Goal: Task Accomplishment & Management: Manage account settings

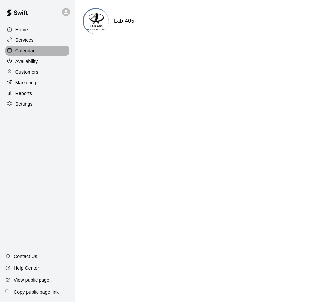
click at [36, 52] on div "Calendar" at bounding box center [37, 51] width 64 height 10
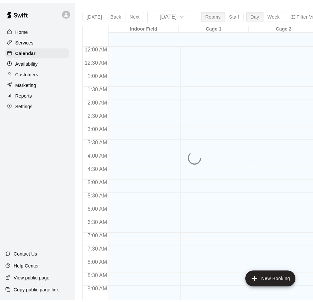
scroll to position [352, 0]
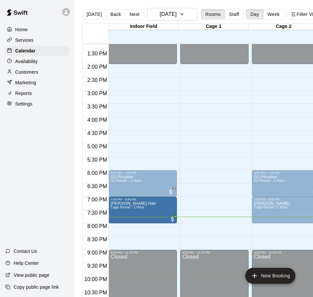
drag, startPoint x: 213, startPoint y: 202, endPoint x: 133, endPoint y: 202, distance: 80.3
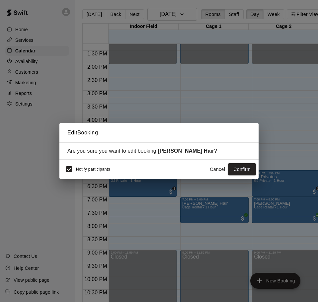
click at [86, 170] on span "Notify participants" at bounding box center [93, 169] width 34 height 5
click at [243, 170] on button "Confirm" at bounding box center [242, 169] width 28 height 12
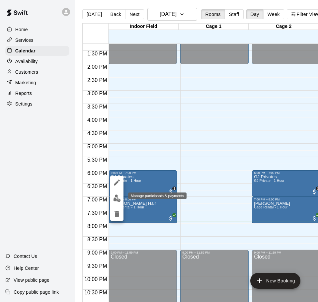
click at [114, 202] on img "edit" at bounding box center [117, 198] width 8 height 8
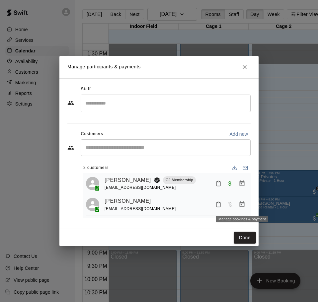
click at [242, 205] on icon "Manage bookings & payment" at bounding box center [242, 204] width 5 height 6
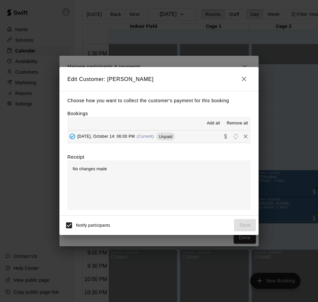
click at [201, 139] on button "[DATE], October 14: 06:00 PM (Current) Unpaid" at bounding box center [158, 136] width 183 height 12
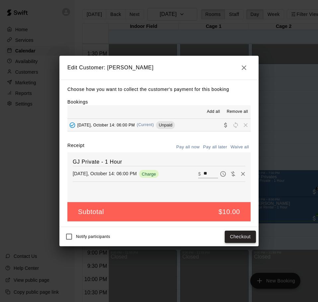
click at [240, 236] on button "Checkout" at bounding box center [240, 237] width 31 height 12
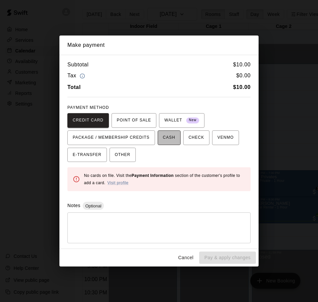
click at [169, 136] on span "CASH" at bounding box center [169, 137] width 12 height 11
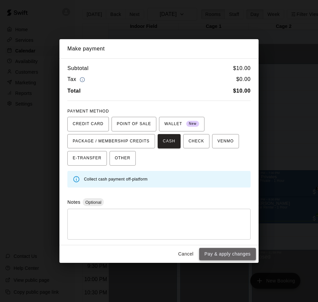
click at [216, 253] on button "Pay & apply changes" at bounding box center [227, 254] width 57 height 12
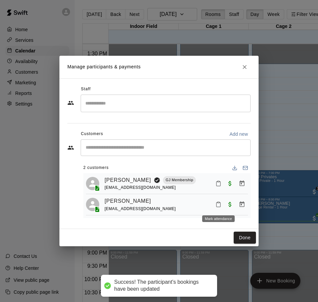
click at [220, 205] on icon "Mark attendance" at bounding box center [218, 204] width 6 height 6
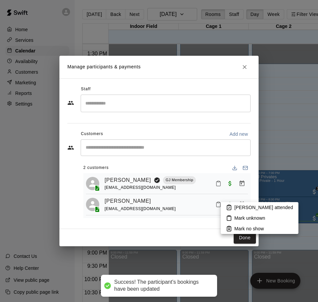
click at [240, 208] on p "[PERSON_NAME] attended" at bounding box center [263, 207] width 59 height 7
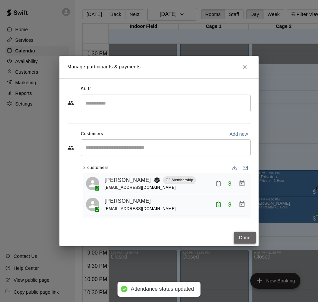
click at [241, 239] on button "Done" at bounding box center [245, 238] width 22 height 12
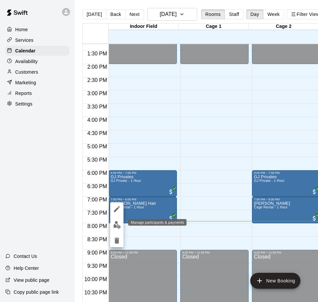
click at [114, 224] on img "edit" at bounding box center [117, 225] width 8 height 8
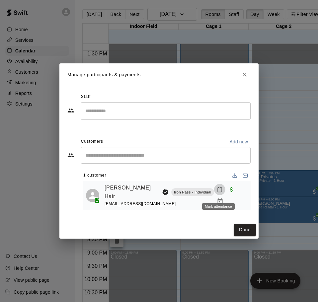
click at [220, 192] on icon "Mark attendance" at bounding box center [220, 189] width 4 height 5
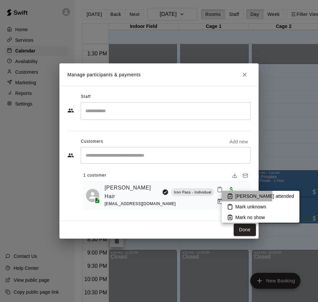
click at [229, 195] on icon at bounding box center [230, 196] width 6 height 6
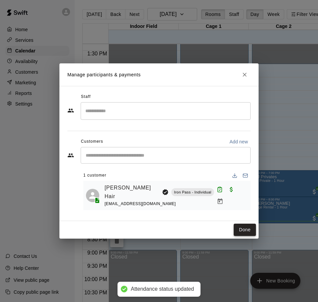
click at [237, 228] on button "Done" at bounding box center [245, 230] width 22 height 12
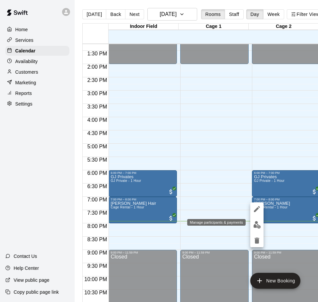
click at [255, 223] on img "edit" at bounding box center [257, 225] width 8 height 8
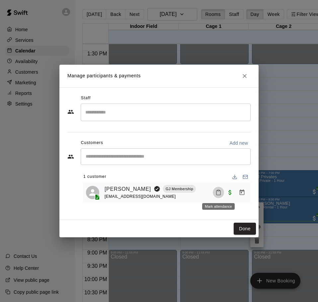
click at [220, 195] on icon "Mark attendance" at bounding box center [218, 192] width 4 height 5
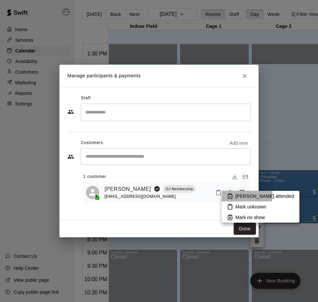
click at [242, 195] on p "[PERSON_NAME] attended" at bounding box center [264, 196] width 59 height 7
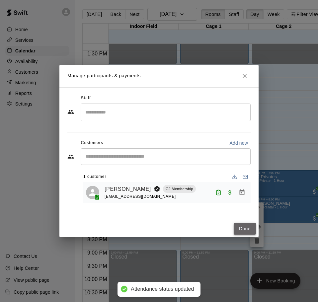
click at [245, 226] on button "Done" at bounding box center [245, 229] width 22 height 12
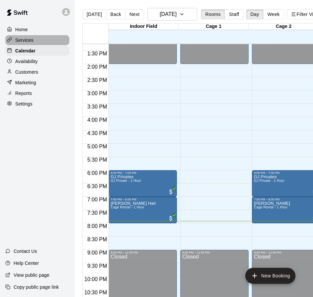
click at [40, 45] on div "Services" at bounding box center [37, 40] width 64 height 10
